Goal: Check status: Check status

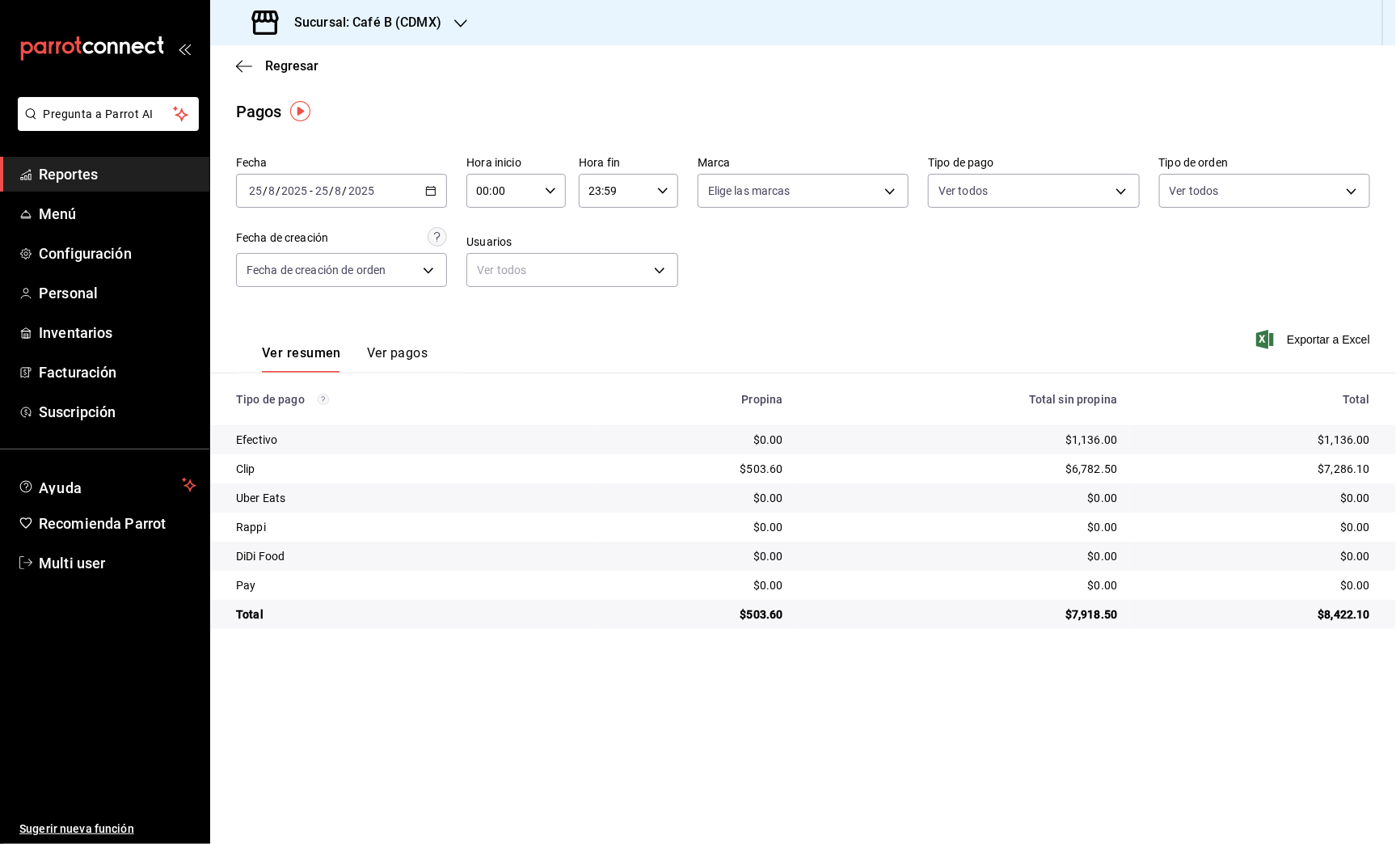
click at [147, 165] on span "Reportes" at bounding box center [118, 174] width 158 height 22
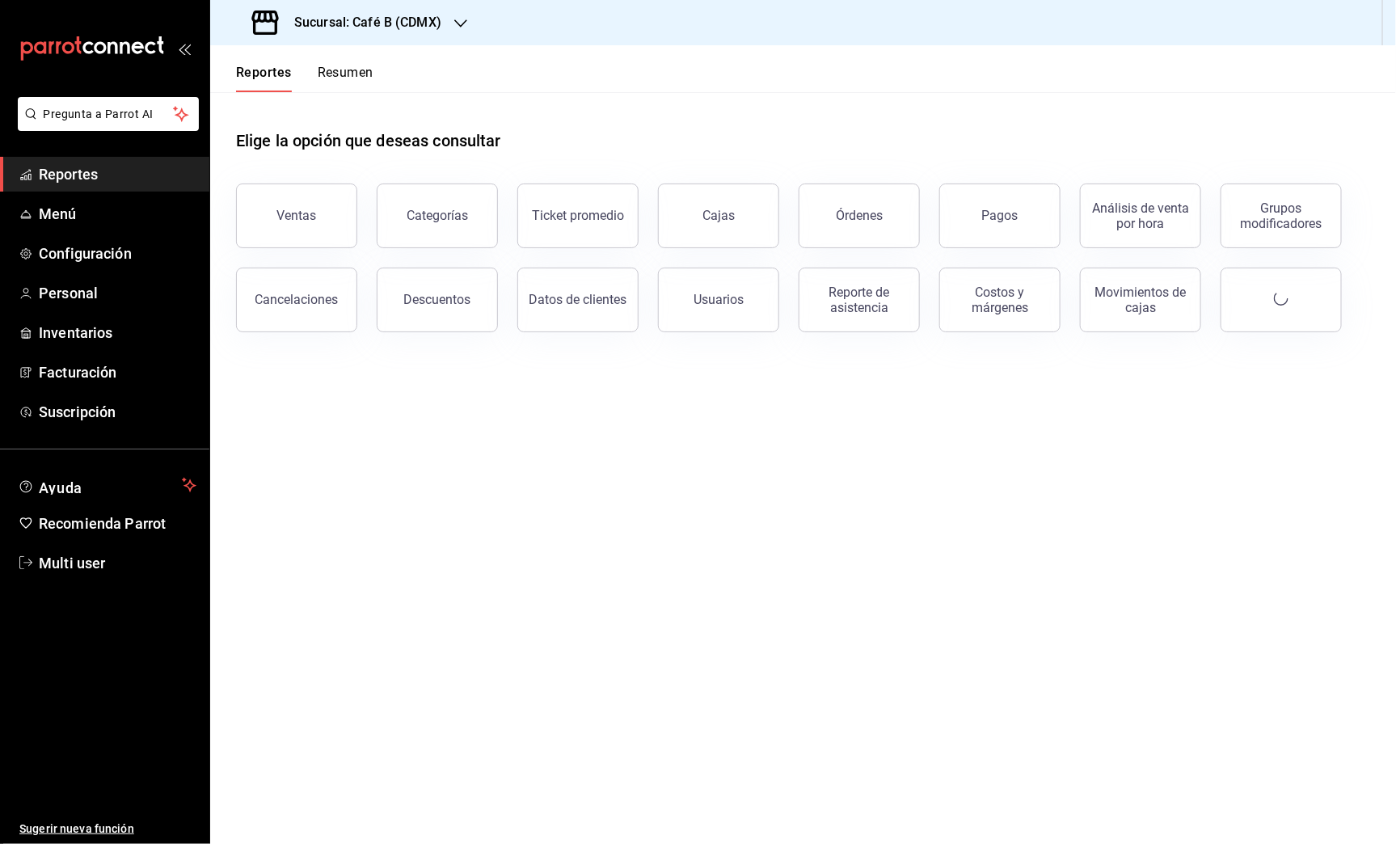
click at [447, 32] on div "Sucursal: Café B (CDMX)" at bounding box center [348, 22] width 251 height 45
click at [408, 78] on div "Café B (CABO)" at bounding box center [331, 70] width 242 height 36
click at [339, 57] on div "Reportes Resumen" at bounding box center [291, 68] width 163 height 47
click at [343, 73] on button "Resumen" at bounding box center [346, 78] width 56 height 27
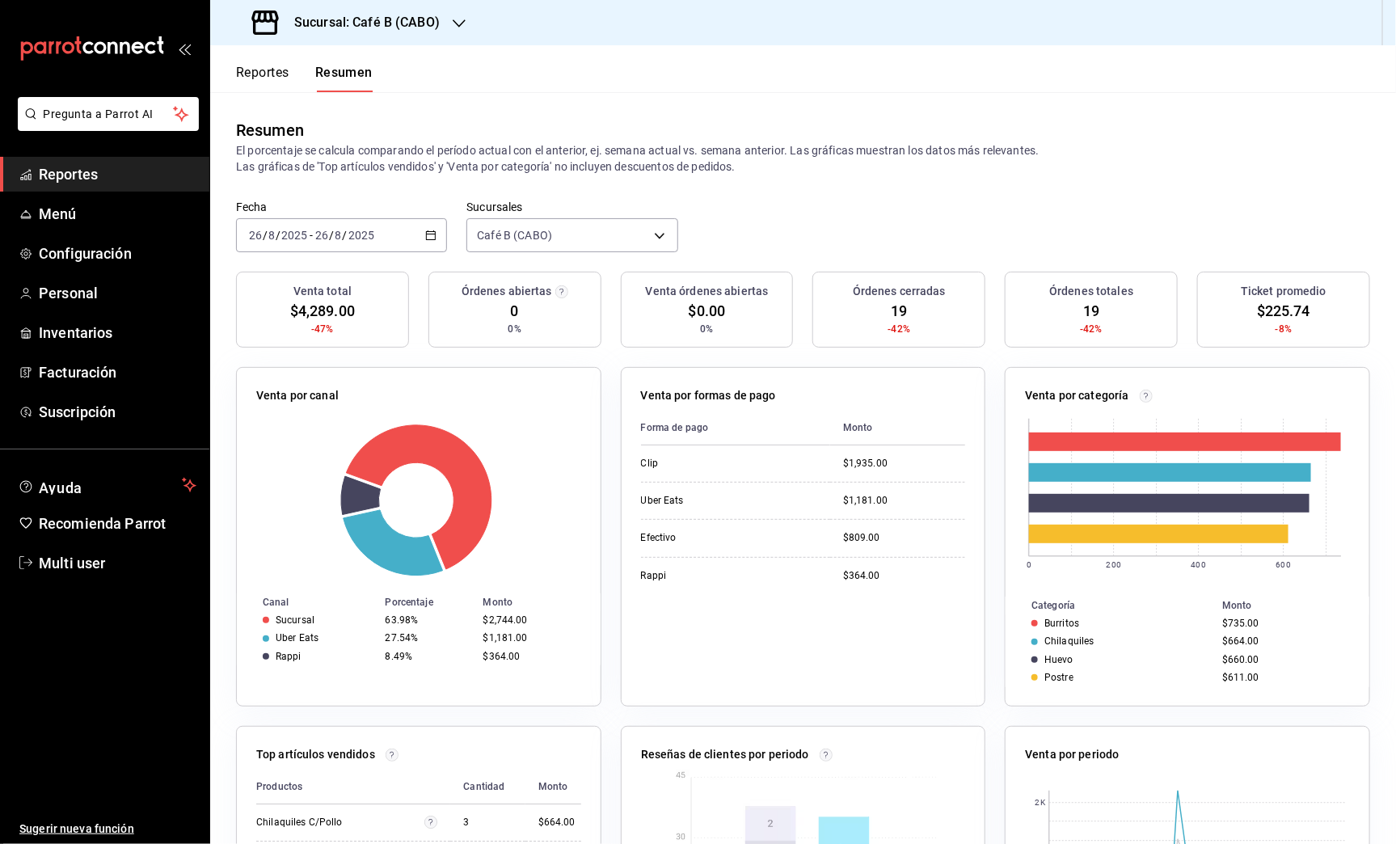
click at [386, 23] on h3 "Sucursal: Café B (CABO)" at bounding box center [360, 22] width 158 height 19
click at [345, 74] on div "Café B (CABO)" at bounding box center [331, 69] width 217 height 17
click at [415, 32] on h3 "Sucursal: Café B (CABO)" at bounding box center [360, 22] width 158 height 19
click at [380, 95] on div "Café B (CDMX)" at bounding box center [331, 106] width 242 height 36
